Goal: Task Accomplishment & Management: Manage account settings

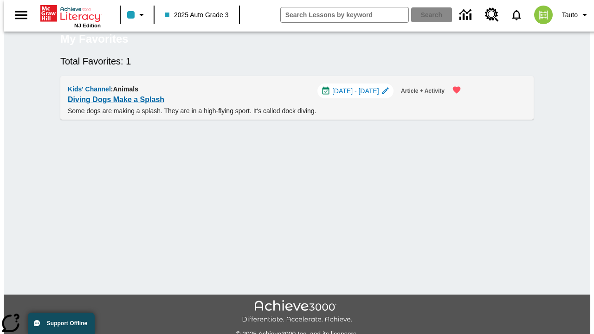
click at [360, 96] on span "[DATE] - [DATE]" at bounding box center [355, 91] width 47 height 10
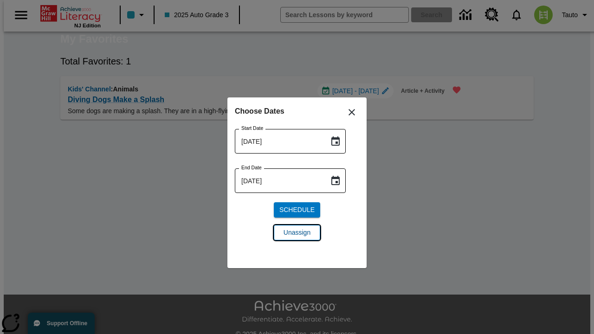
click at [297, 232] on span "Unassign" at bounding box center [296, 233] width 27 height 10
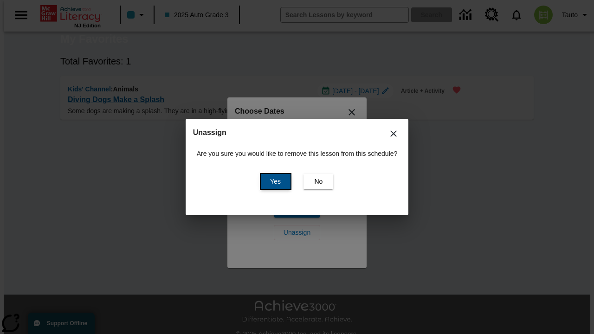
click at [274, 181] on span "Yes" at bounding box center [275, 182] width 11 height 10
